Goal: Task Accomplishment & Management: Use online tool/utility

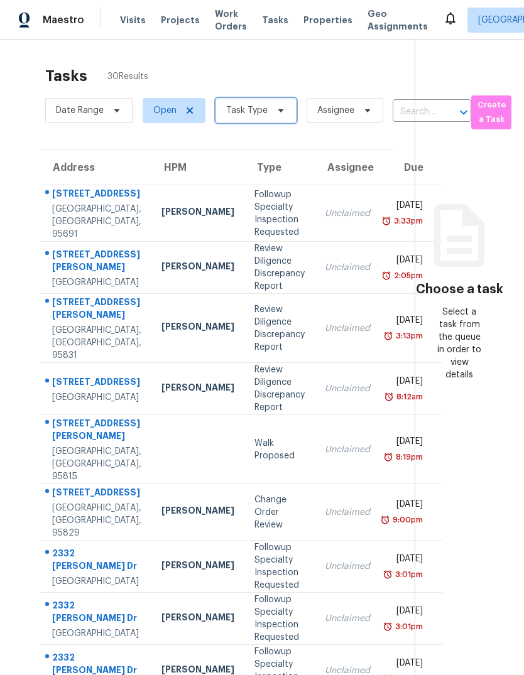
click at [278, 111] on icon at bounding box center [280, 110] width 5 height 3
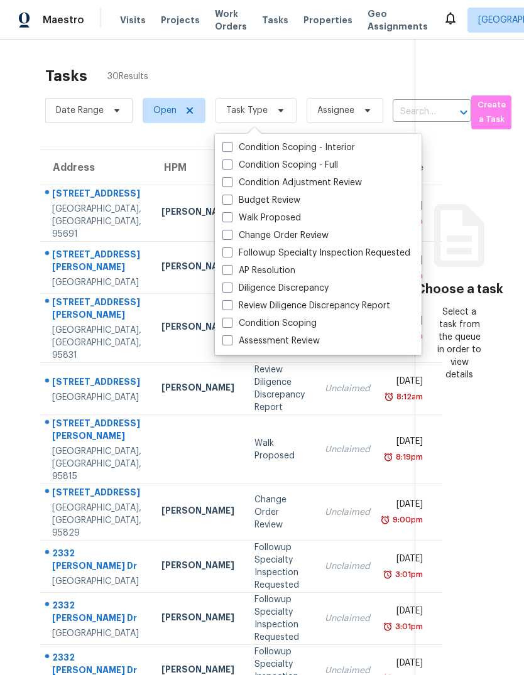
click at [226, 203] on span at bounding box center [227, 200] width 10 height 10
click at [226, 202] on input "Budget Review" at bounding box center [226, 198] width 8 height 8
checkbox input "true"
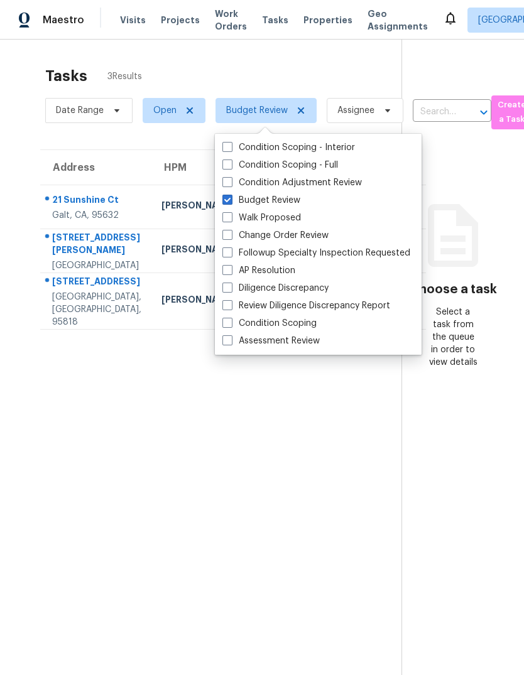
click at [359, 514] on section "Tasks 3 Results Date Range Open Budget Review Assignee ​ Create a Task Address …" at bounding box center [210, 387] width 381 height 655
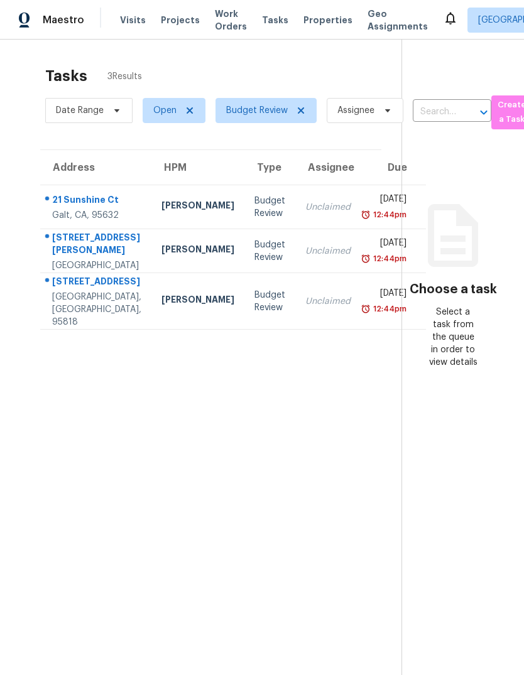
click at [81, 329] on div "[GEOGRAPHIC_DATA], [GEOGRAPHIC_DATA], 95818" at bounding box center [96, 310] width 89 height 38
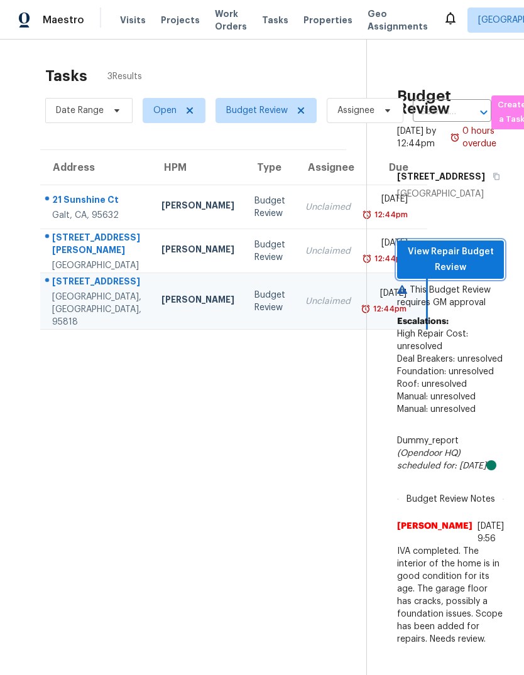
click at [462, 271] on span "View Repair Budget Review" at bounding box center [450, 259] width 87 height 31
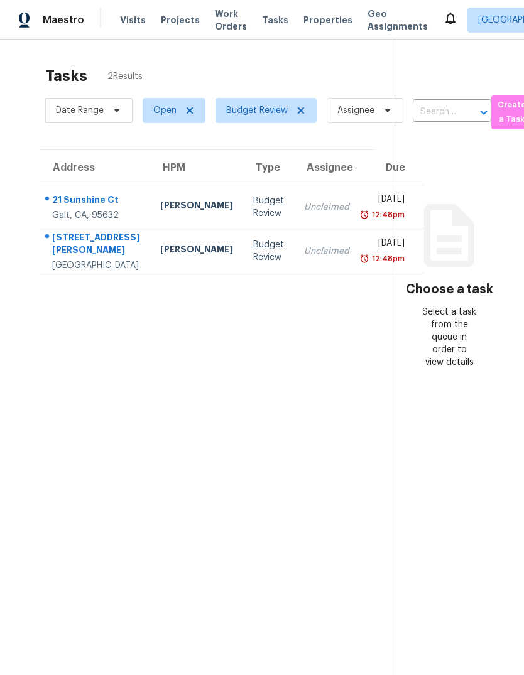
click at [72, 219] on div "Galt, CA, 95632" at bounding box center [96, 215] width 88 height 13
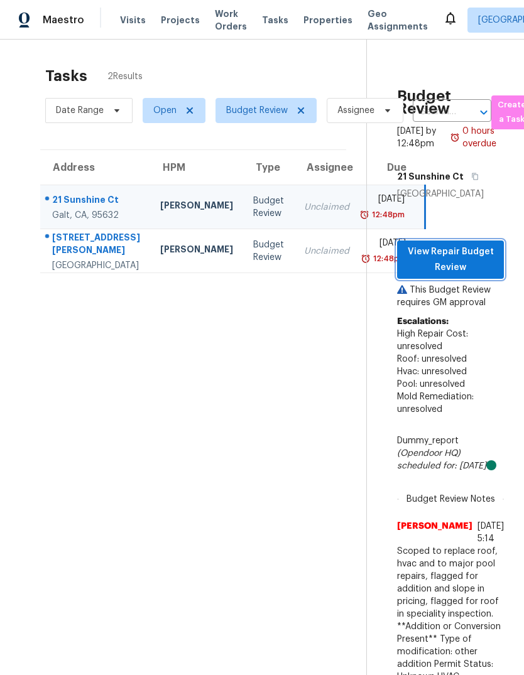
click at [476, 275] on span "View Repair Budget Review" at bounding box center [450, 259] width 87 height 31
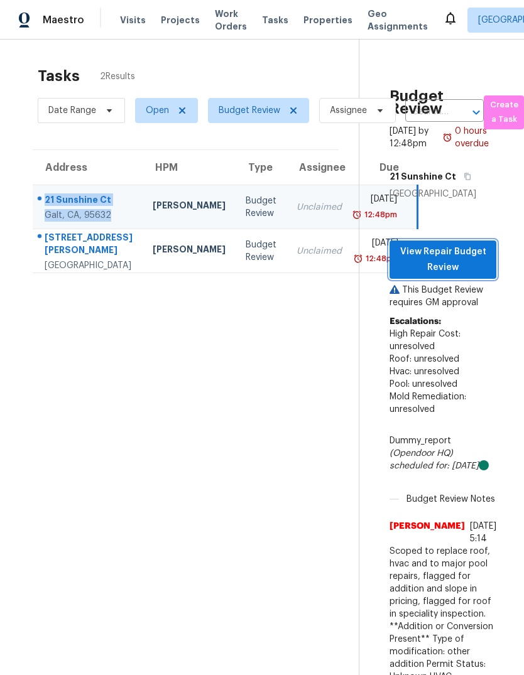
scroll to position [0, 7]
click at [460, 376] on span "Hvac: unresolved" at bounding box center [425, 372] width 70 height 9
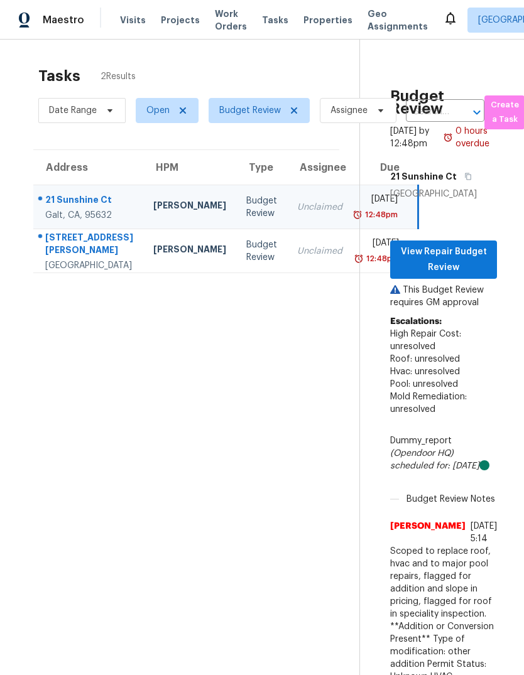
click at [460, 376] on span "Hvac: unresolved" at bounding box center [425, 372] width 70 height 9
click at [461, 275] on span "View Repair Budget Review" at bounding box center [443, 259] width 87 height 31
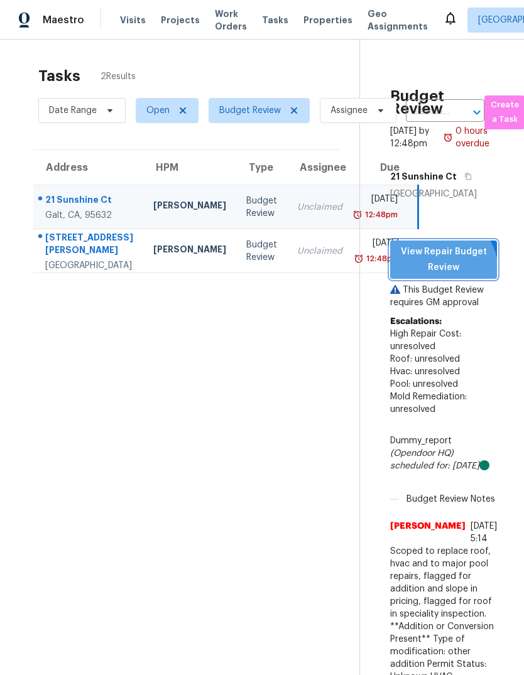
click at [467, 275] on span "View Repair Budget Review" at bounding box center [443, 259] width 87 height 31
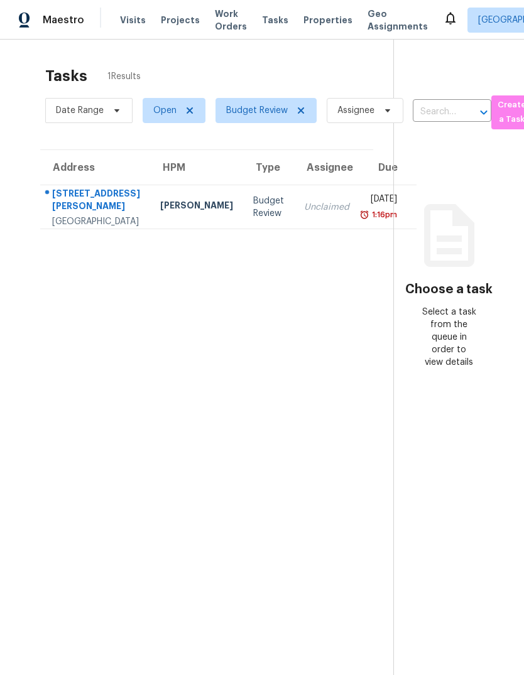
click at [60, 222] on div "[GEOGRAPHIC_DATA]" at bounding box center [96, 221] width 88 height 13
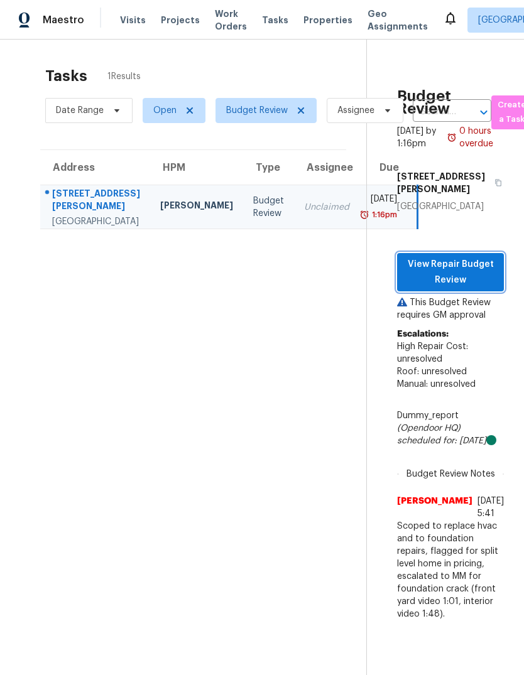
click at [466, 288] on span "View Repair Budget Review" at bounding box center [450, 272] width 87 height 31
